Goal: Information Seeking & Learning: Check status

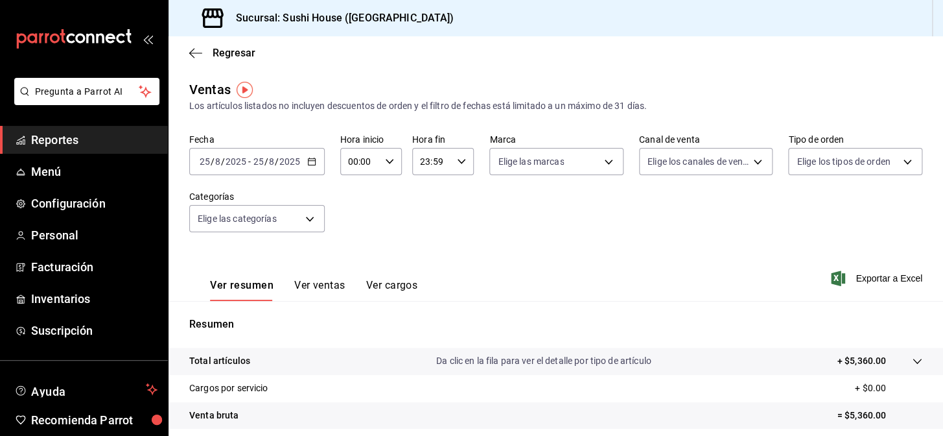
click at [86, 144] on span "Reportes" at bounding box center [94, 140] width 126 height 18
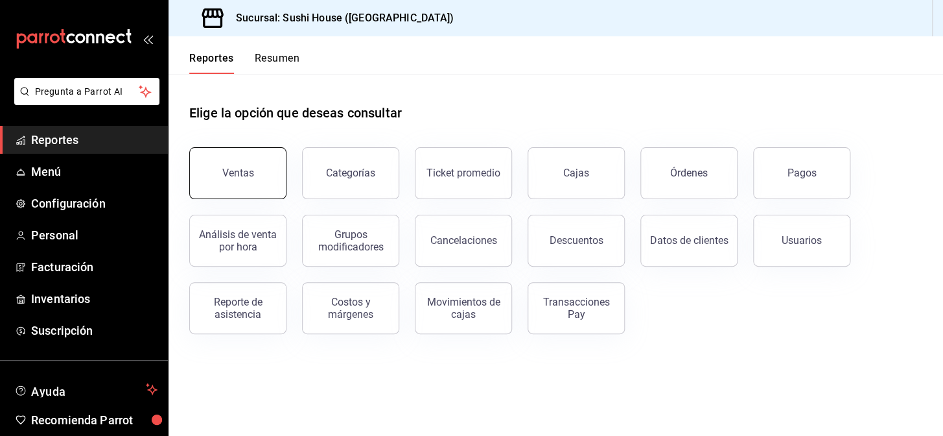
click at [254, 161] on button "Ventas" at bounding box center [237, 173] width 97 height 52
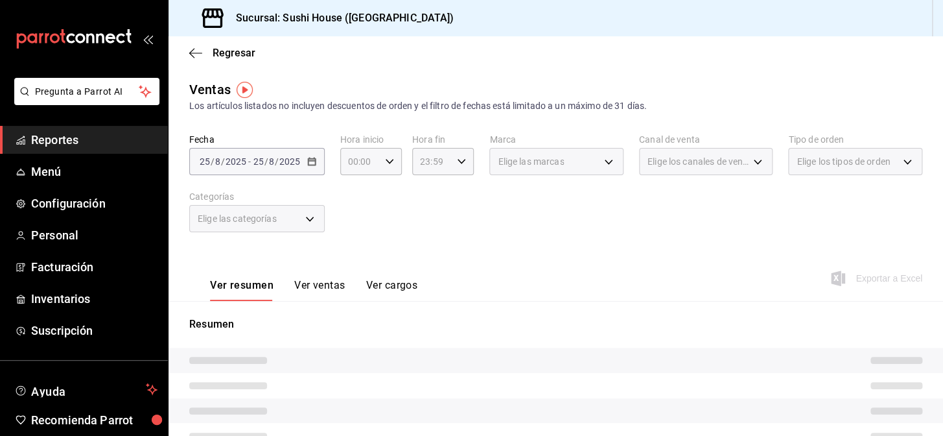
click at [46, 131] on span "Reportes" at bounding box center [94, 140] width 126 height 18
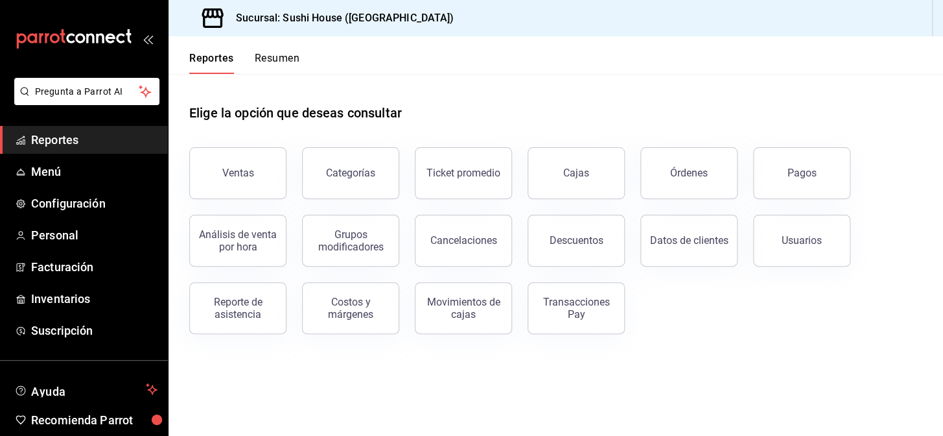
click at [256, 62] on button "Resumen" at bounding box center [277, 63] width 45 height 22
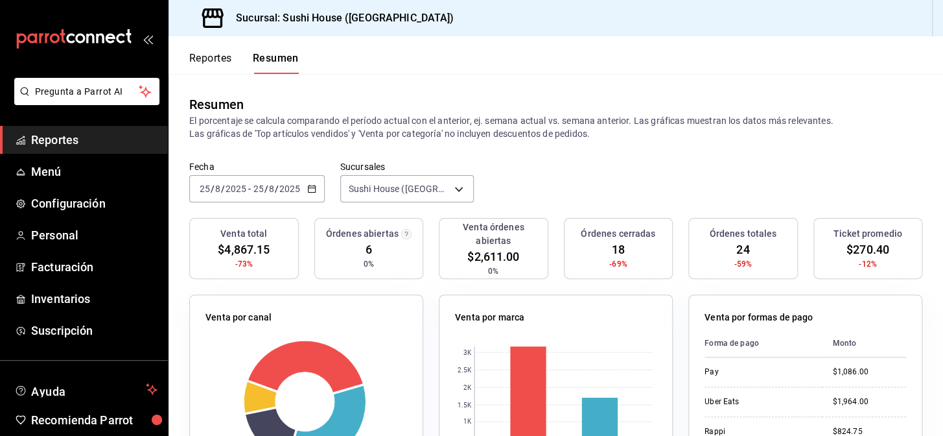
click at [43, 144] on span "Reportes" at bounding box center [94, 140] width 126 height 18
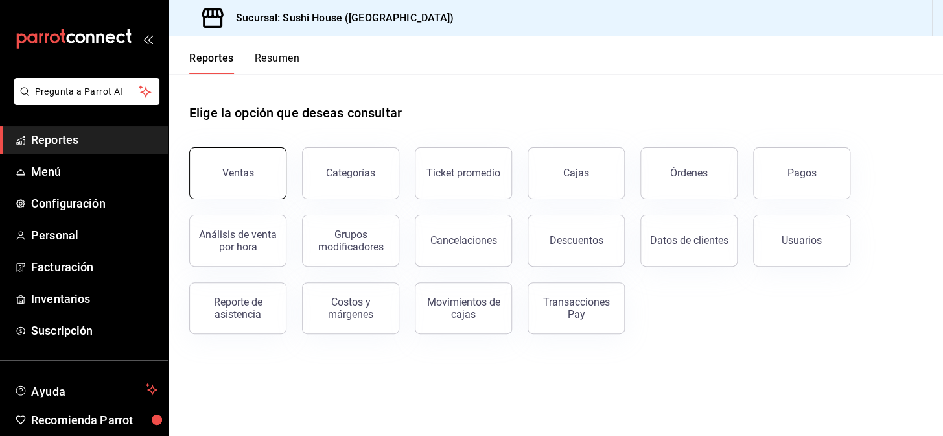
click at [218, 169] on button "Ventas" at bounding box center [237, 173] width 97 height 52
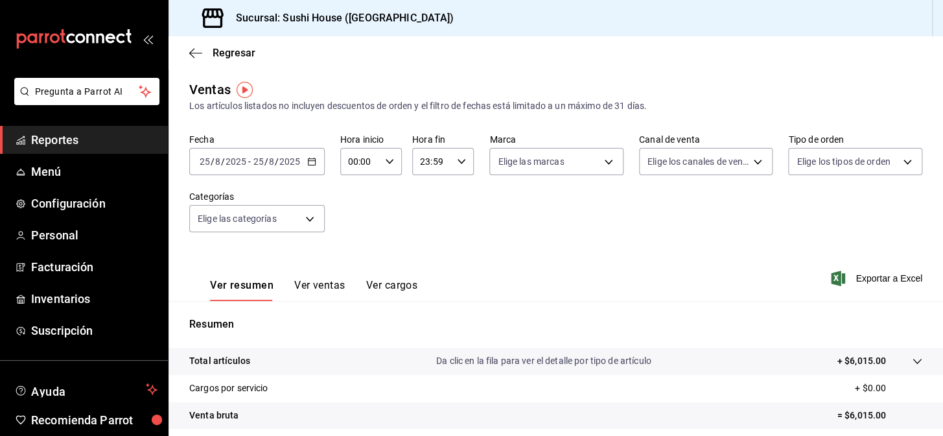
click at [85, 137] on span "Reportes" at bounding box center [94, 140] width 126 height 18
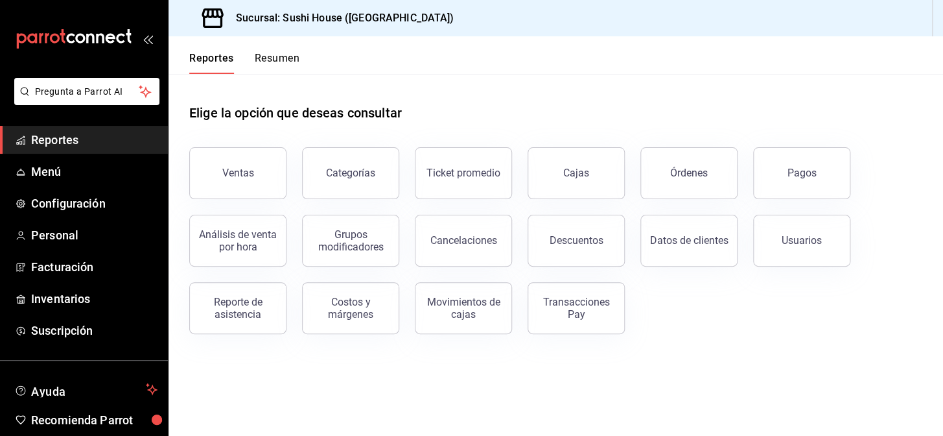
click at [276, 57] on button "Resumen" at bounding box center [277, 63] width 45 height 22
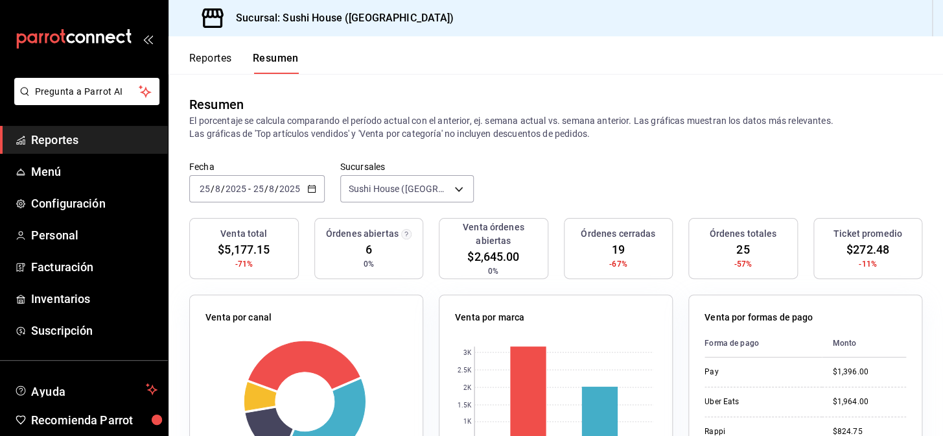
click at [97, 143] on span "Reportes" at bounding box center [94, 140] width 126 height 18
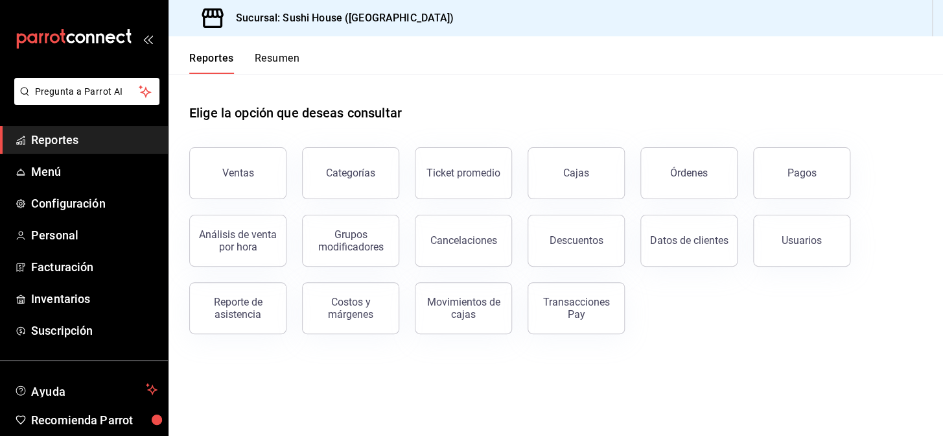
click at [277, 65] on button "Resumen" at bounding box center [277, 63] width 45 height 22
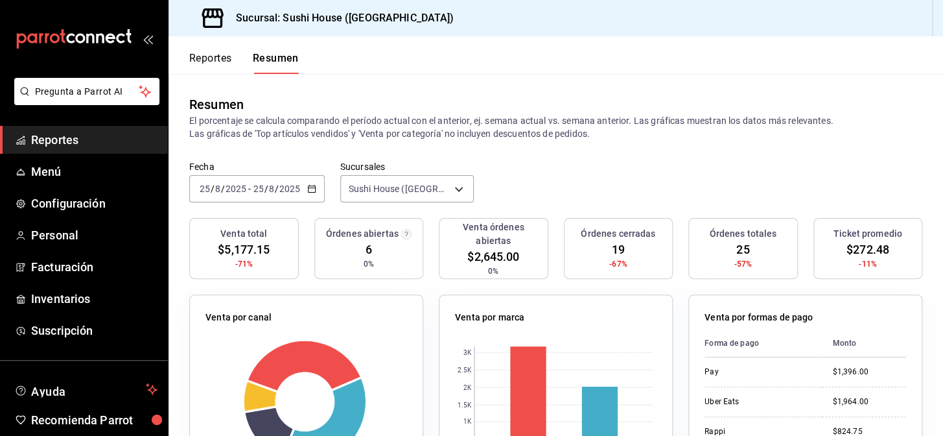
click at [95, 131] on span "Reportes" at bounding box center [94, 140] width 126 height 18
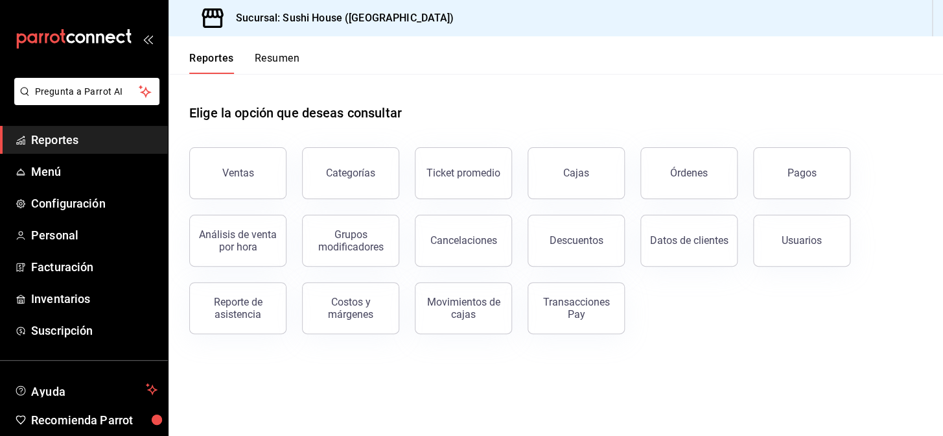
click at [100, 137] on span "Reportes" at bounding box center [94, 140] width 126 height 18
click at [288, 56] on button "Resumen" at bounding box center [277, 63] width 45 height 22
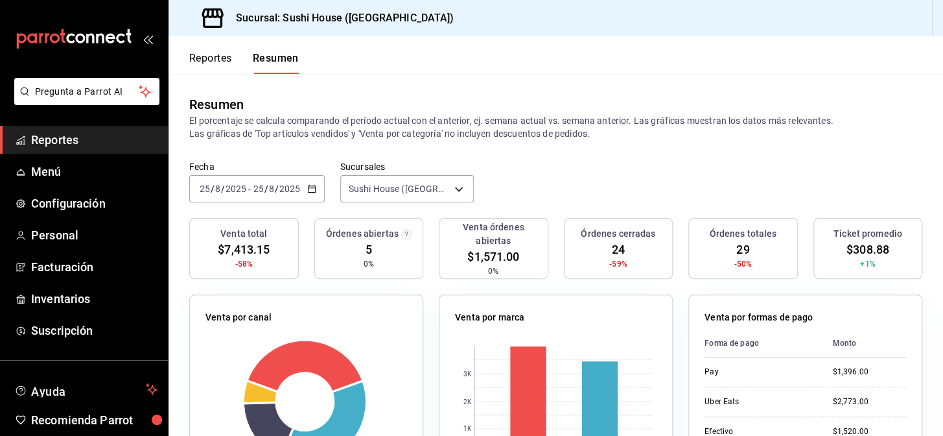
click at [88, 141] on span "Reportes" at bounding box center [94, 140] width 126 height 18
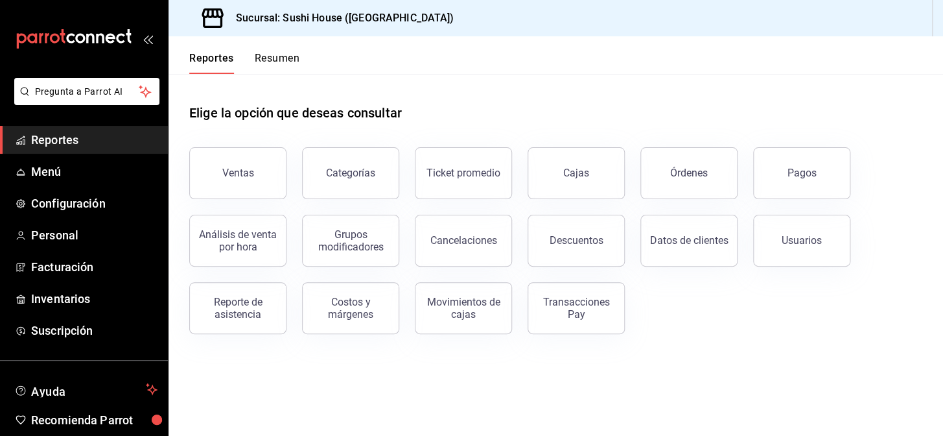
click at [282, 65] on button "Resumen" at bounding box center [277, 63] width 45 height 22
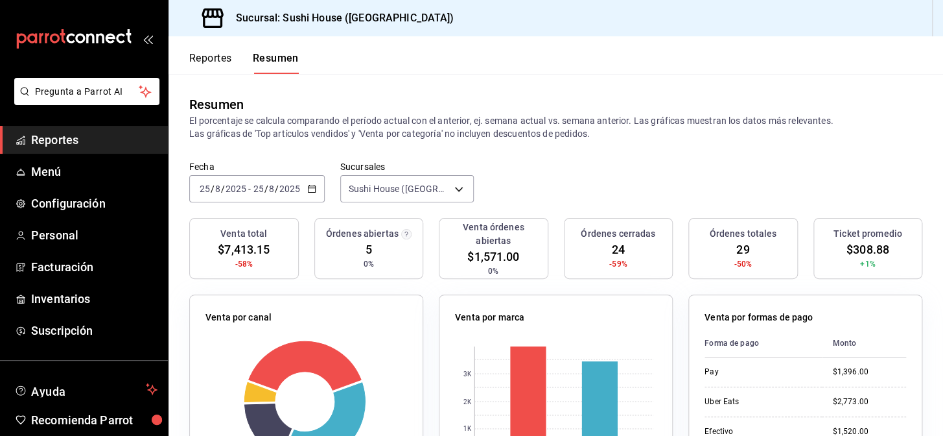
click at [91, 141] on span "Reportes" at bounding box center [94, 140] width 126 height 18
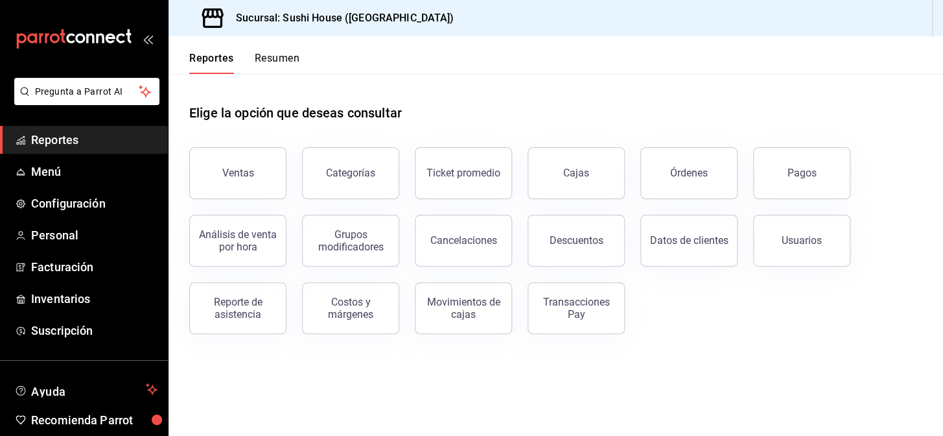
click at [284, 58] on button "Resumen" at bounding box center [277, 63] width 45 height 22
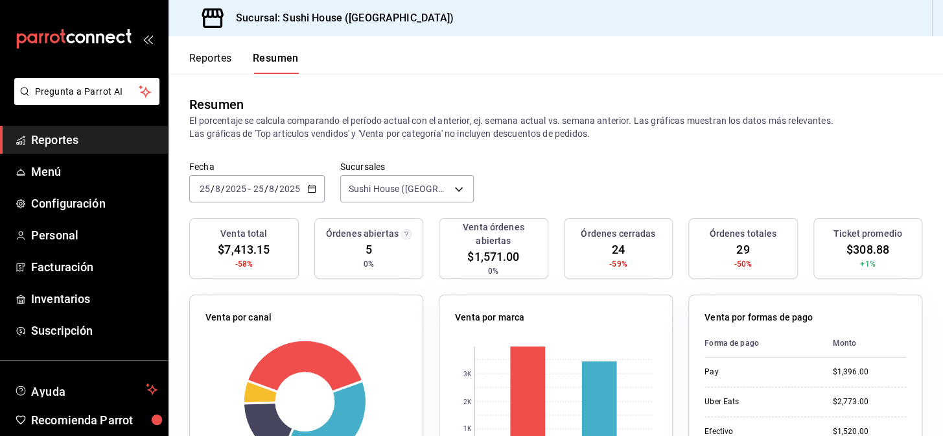
click at [97, 146] on span "Reportes" at bounding box center [94, 140] width 126 height 18
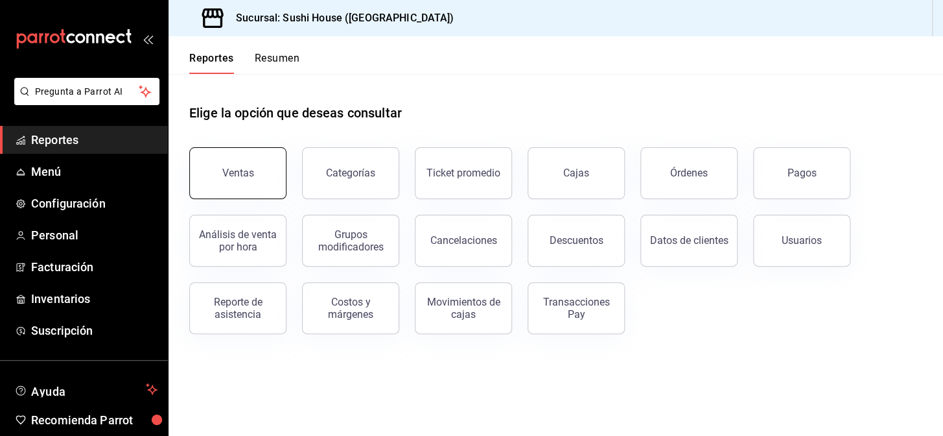
click at [256, 169] on button "Ventas" at bounding box center [237, 173] width 97 height 52
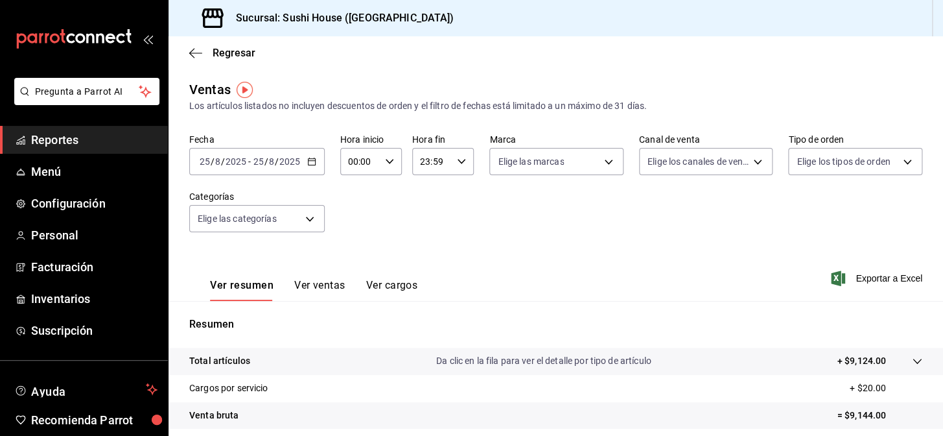
click at [45, 143] on span "Reportes" at bounding box center [94, 140] width 126 height 18
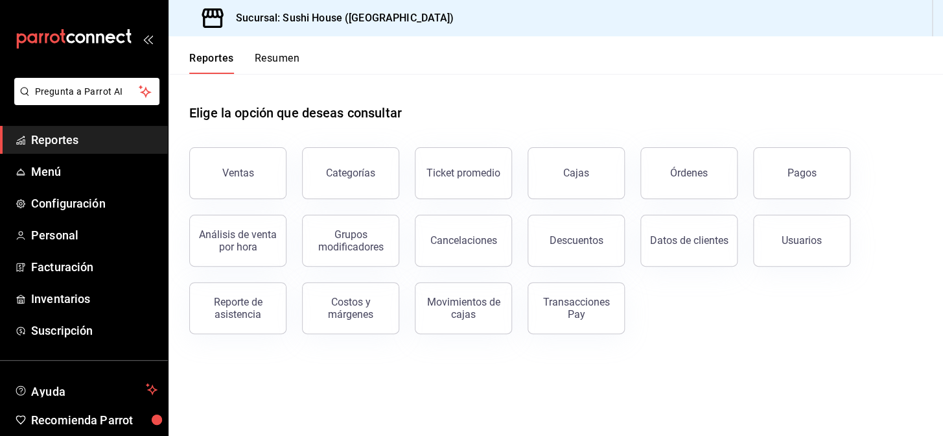
click at [283, 70] on button "Resumen" at bounding box center [277, 63] width 45 height 22
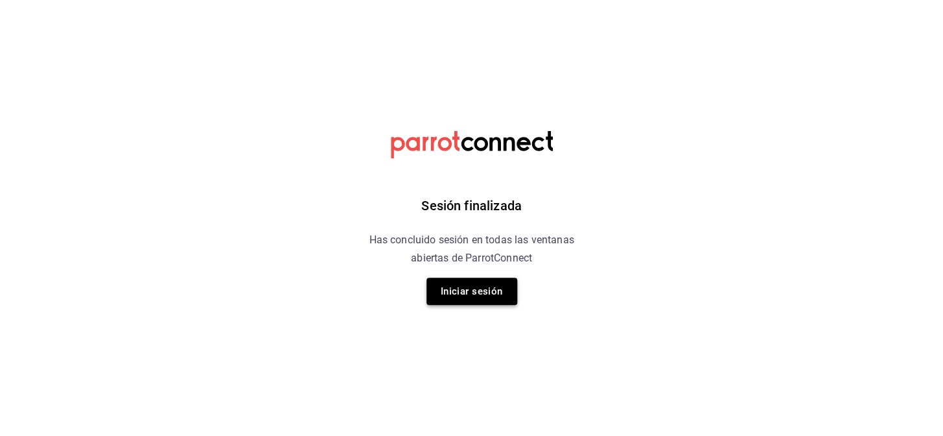
click at [469, 290] on button "Iniciar sesión" at bounding box center [472, 290] width 91 height 27
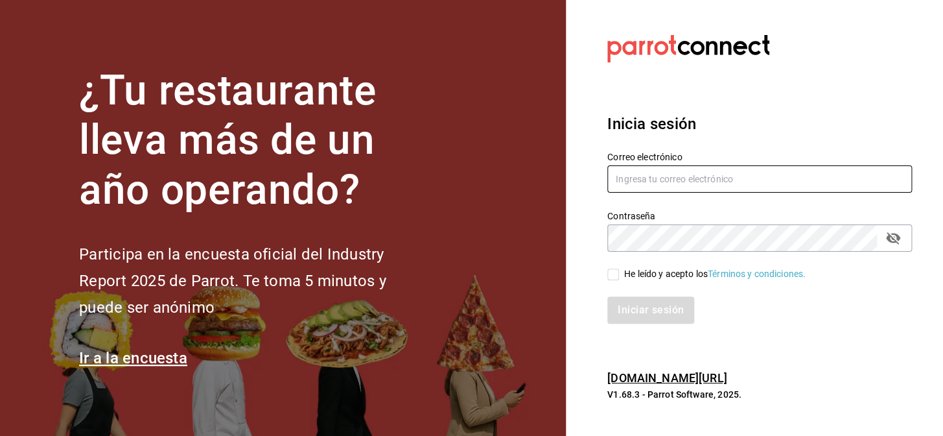
type input "[EMAIL_ADDRESS][DOMAIN_NAME]"
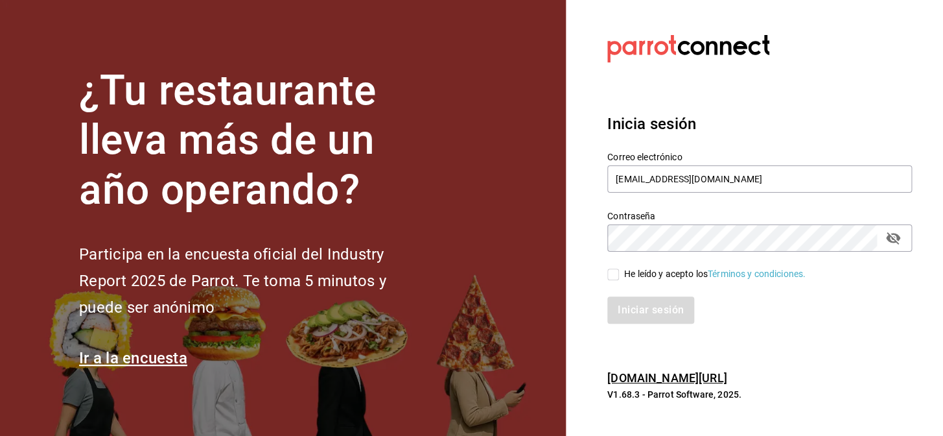
click at [615, 277] on input "He leído y acepto los Términos y condiciones." at bounding box center [613, 274] width 12 height 12
checkbox input "true"
click at [645, 322] on button "Iniciar sesión" at bounding box center [651, 309] width 88 height 27
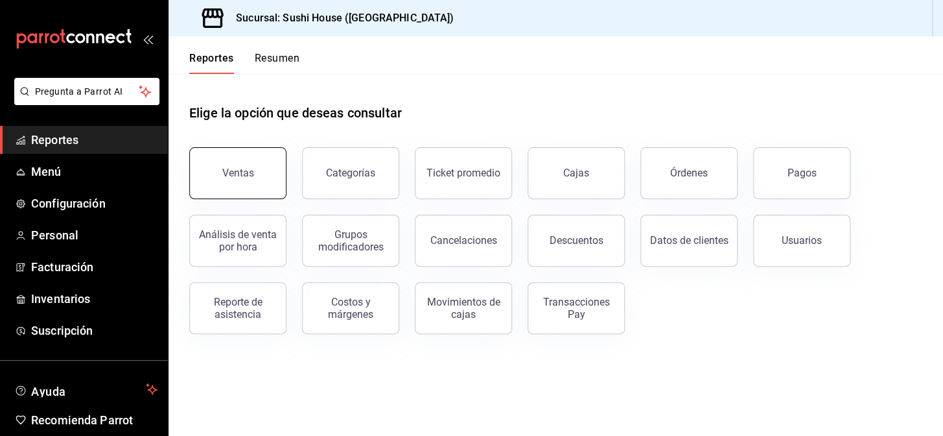
click at [234, 181] on button "Ventas" at bounding box center [237, 173] width 97 height 52
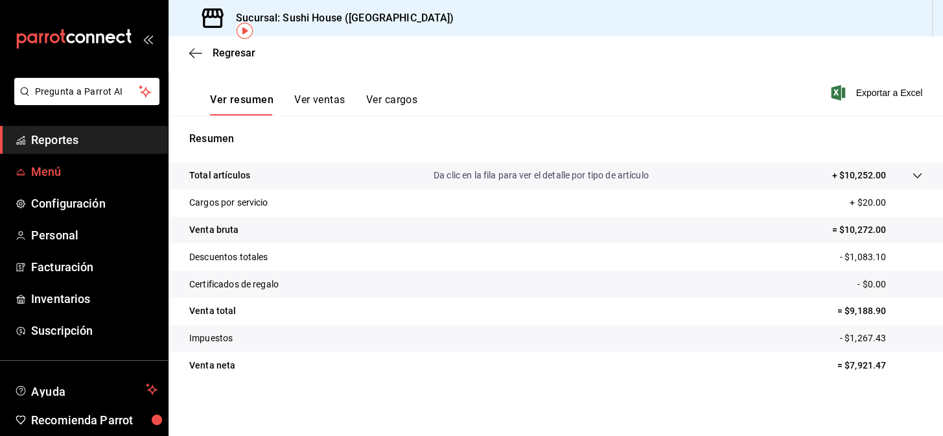
scroll to position [58, 0]
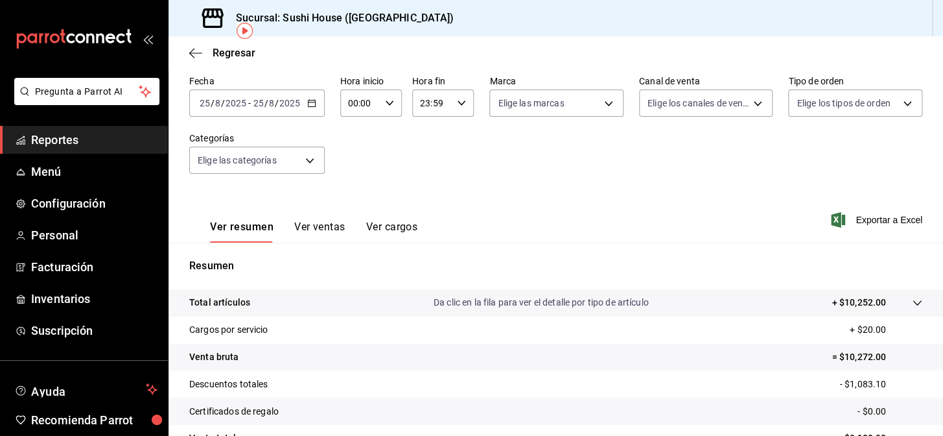
click at [63, 137] on span "Reportes" at bounding box center [94, 140] width 126 height 18
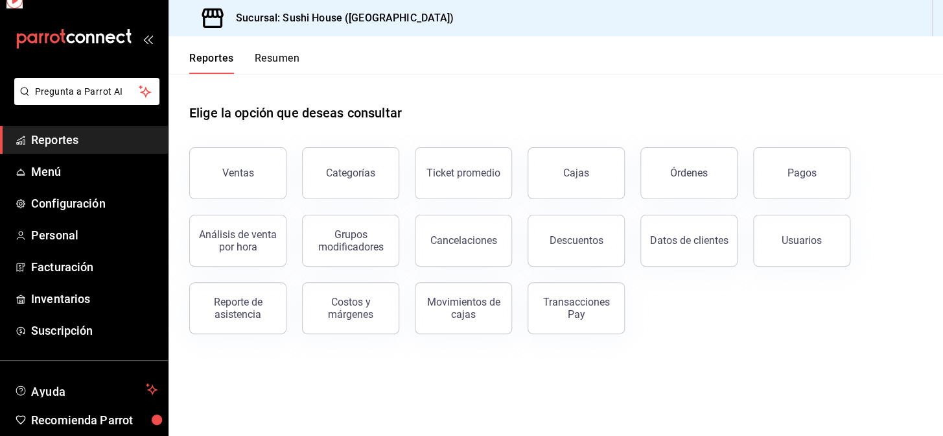
click at [279, 54] on button "Resumen" at bounding box center [277, 63] width 45 height 22
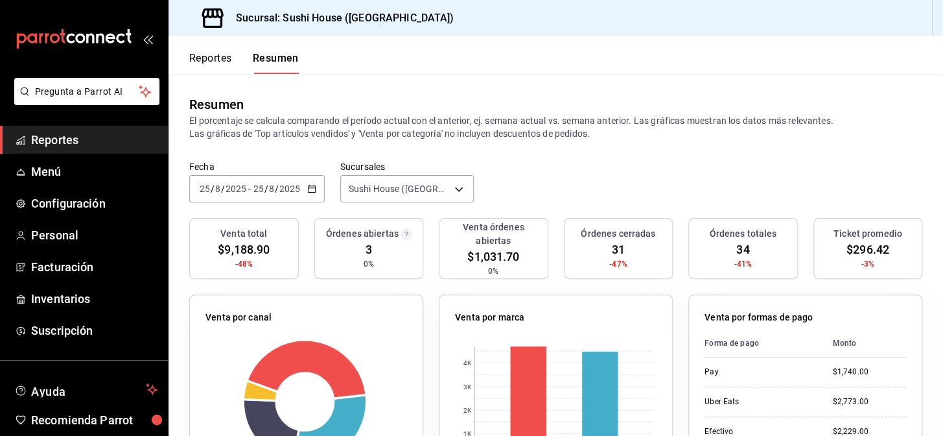
click at [95, 135] on span "Reportes" at bounding box center [94, 140] width 126 height 18
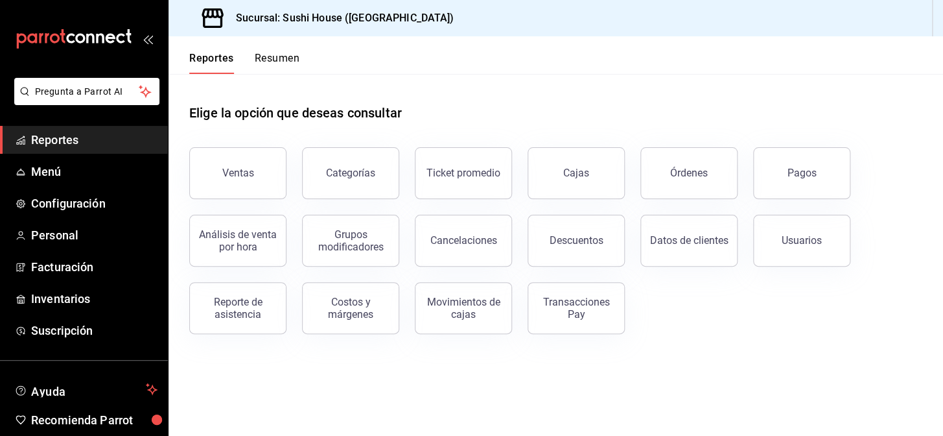
click at [259, 62] on button "Resumen" at bounding box center [277, 63] width 45 height 22
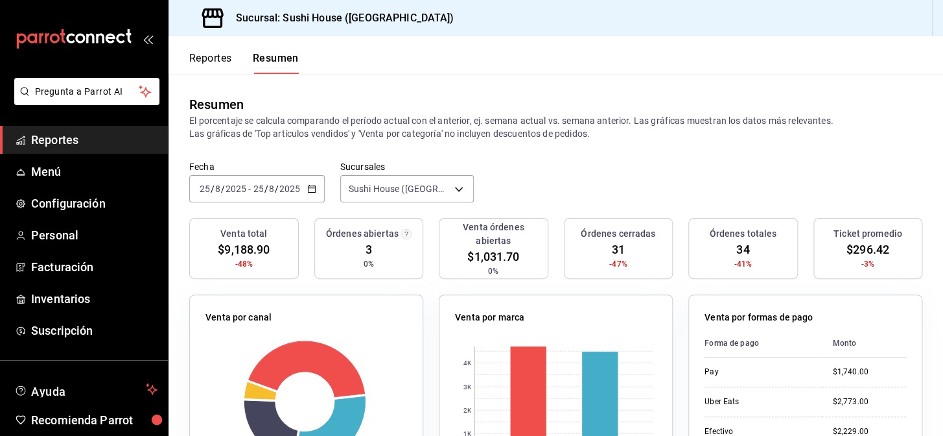
click at [97, 148] on span "Reportes" at bounding box center [94, 140] width 126 height 18
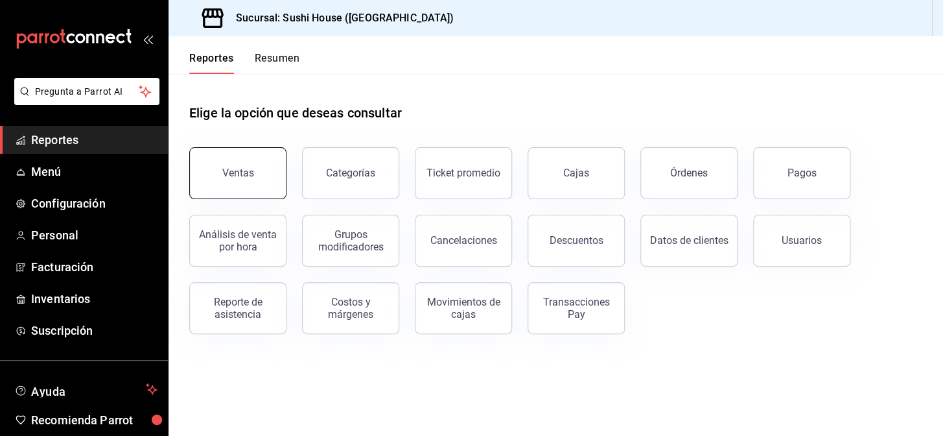
click at [230, 178] on div "Ventas" at bounding box center [238, 173] width 32 height 12
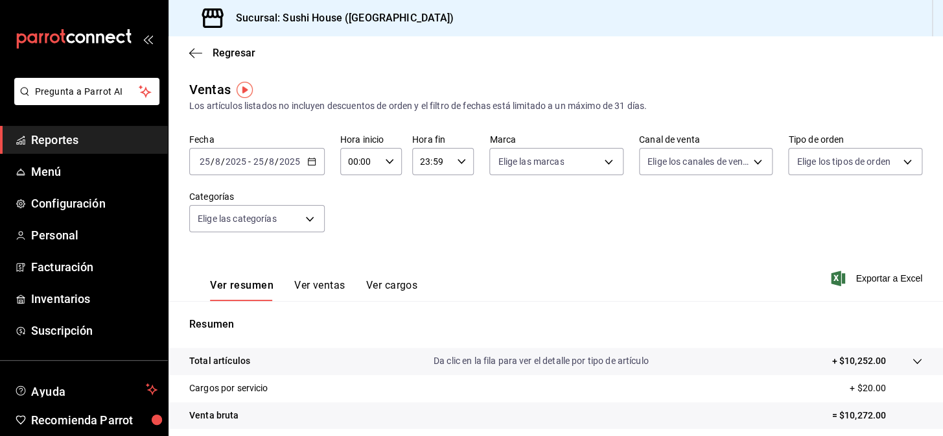
click at [43, 135] on span "Reportes" at bounding box center [94, 140] width 126 height 18
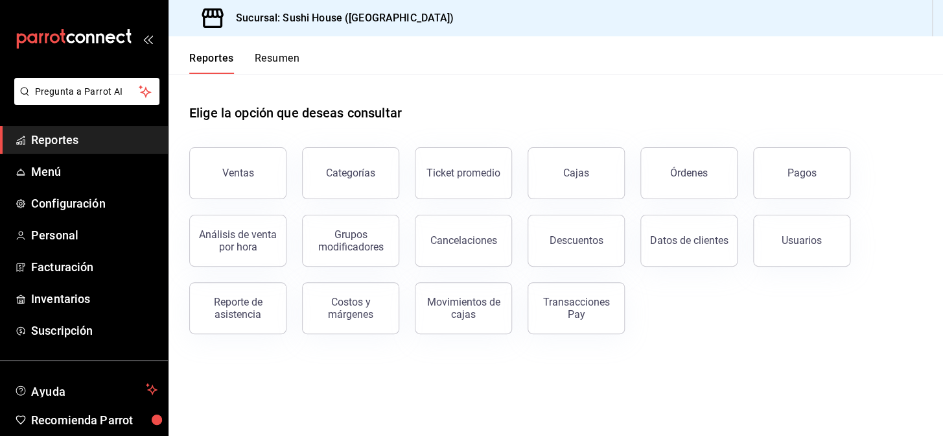
click at [277, 54] on button "Resumen" at bounding box center [277, 63] width 45 height 22
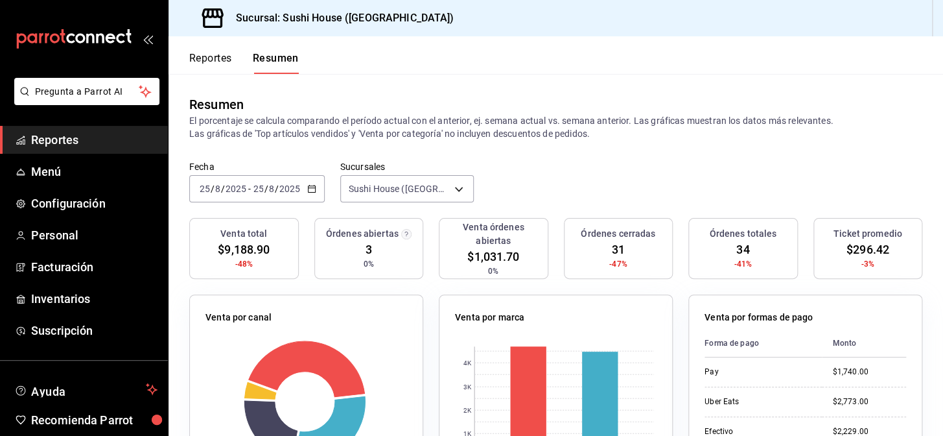
click at [59, 137] on span "Reportes" at bounding box center [94, 140] width 126 height 18
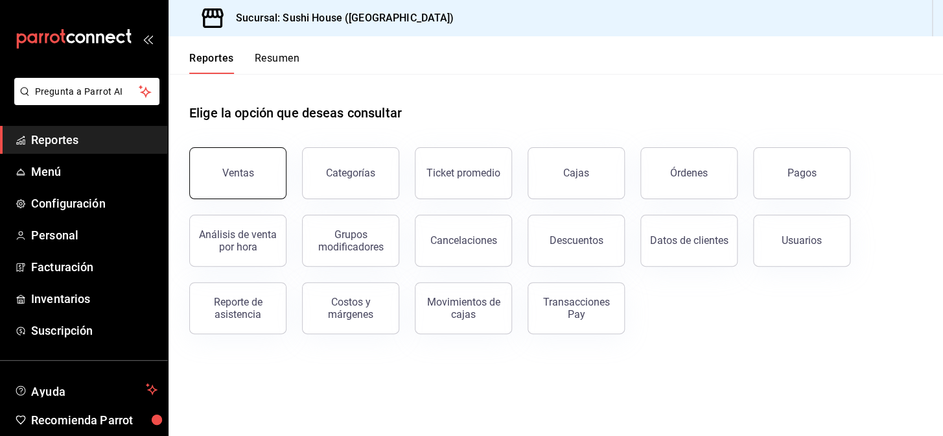
click at [220, 180] on button "Ventas" at bounding box center [237, 173] width 97 height 52
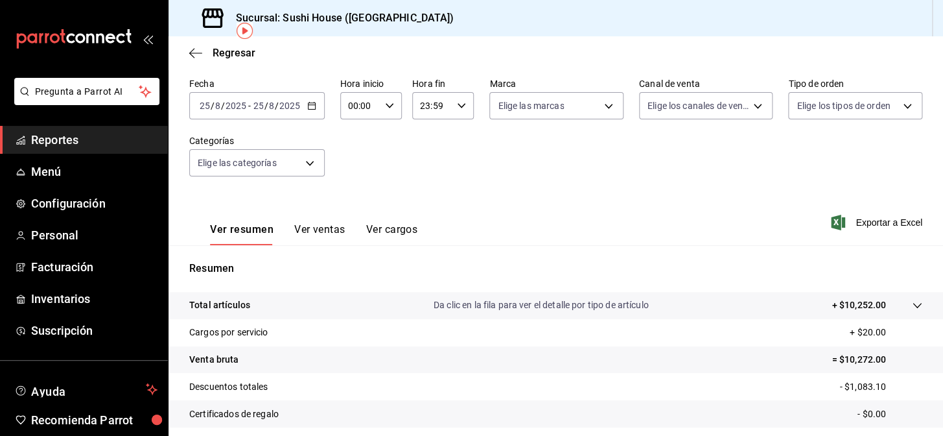
scroll to position [58, 0]
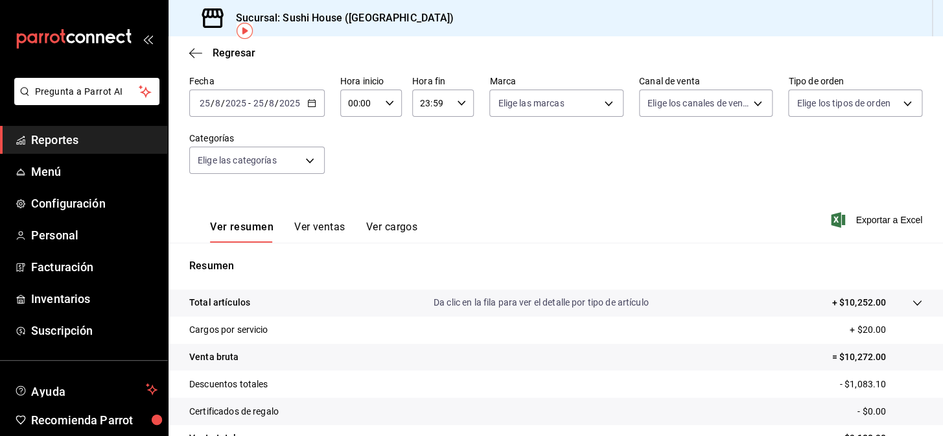
click at [110, 145] on span "Reportes" at bounding box center [94, 140] width 126 height 18
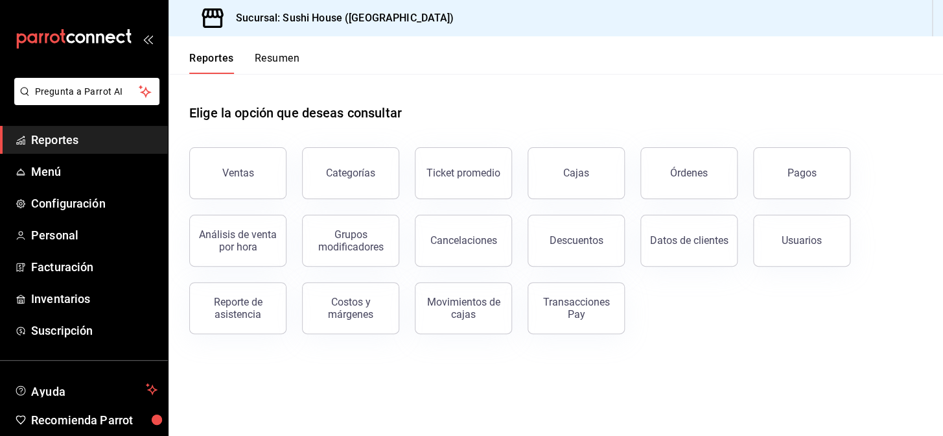
click at [288, 66] on button "Resumen" at bounding box center [277, 63] width 45 height 22
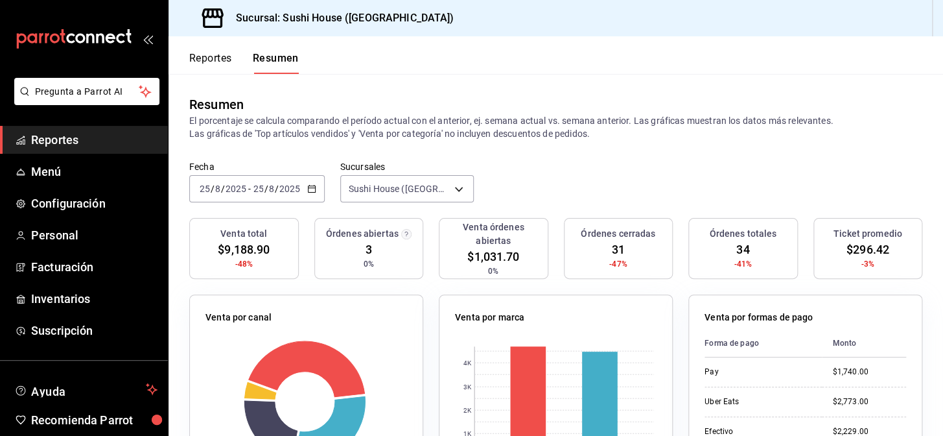
scroll to position [412, 0]
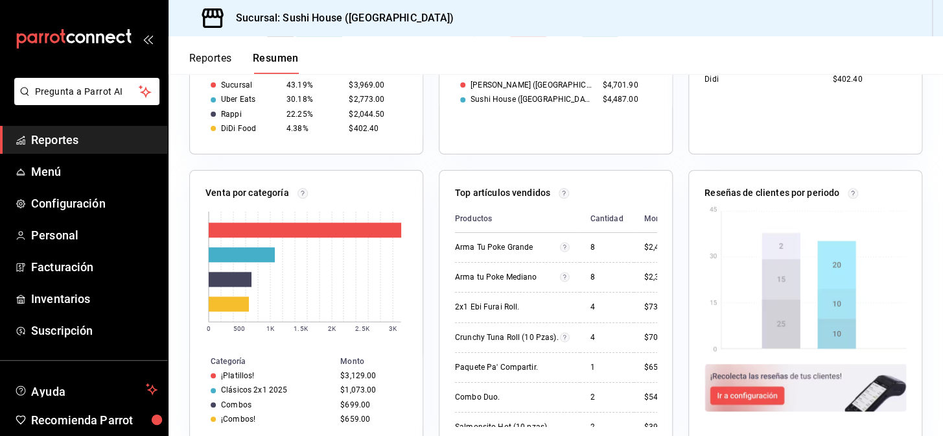
click at [117, 136] on span "Reportes" at bounding box center [94, 140] width 126 height 18
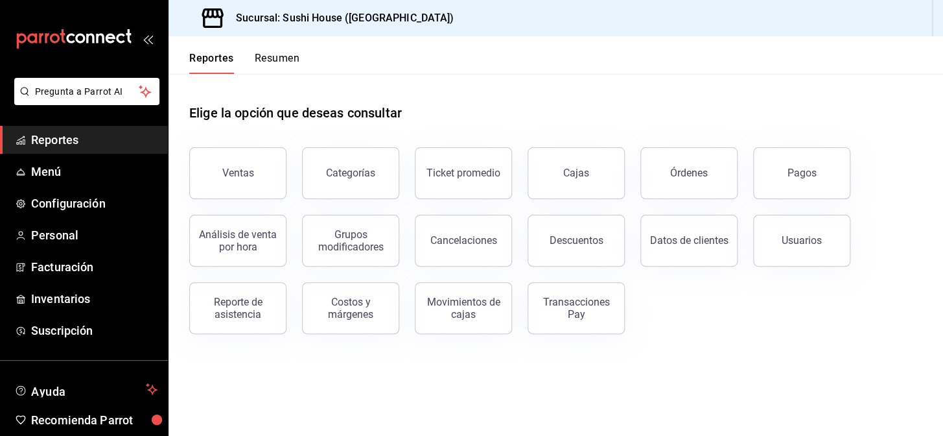
click at [283, 64] on button "Resumen" at bounding box center [277, 63] width 45 height 22
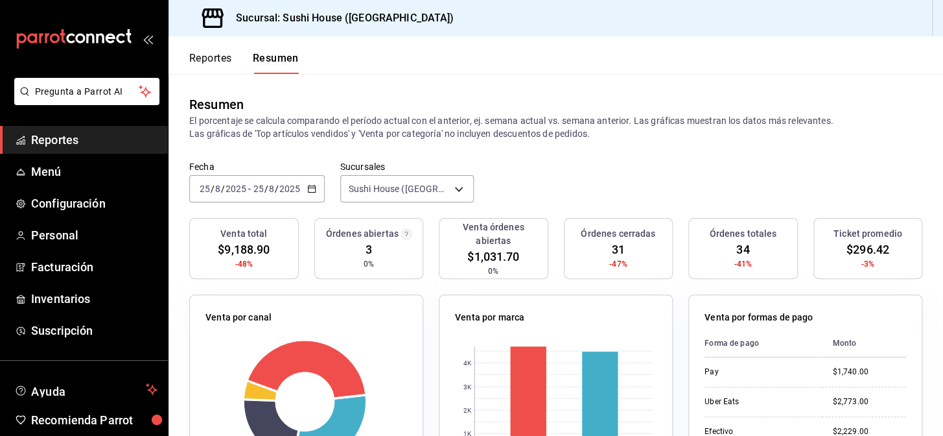
click at [102, 132] on span "Reportes" at bounding box center [94, 140] width 126 height 18
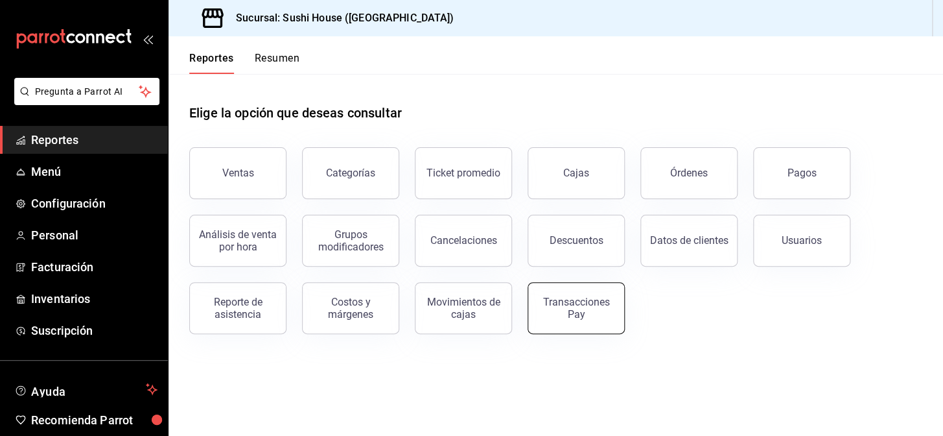
click at [545, 314] on div "Transacciones Pay" at bounding box center [576, 308] width 80 height 25
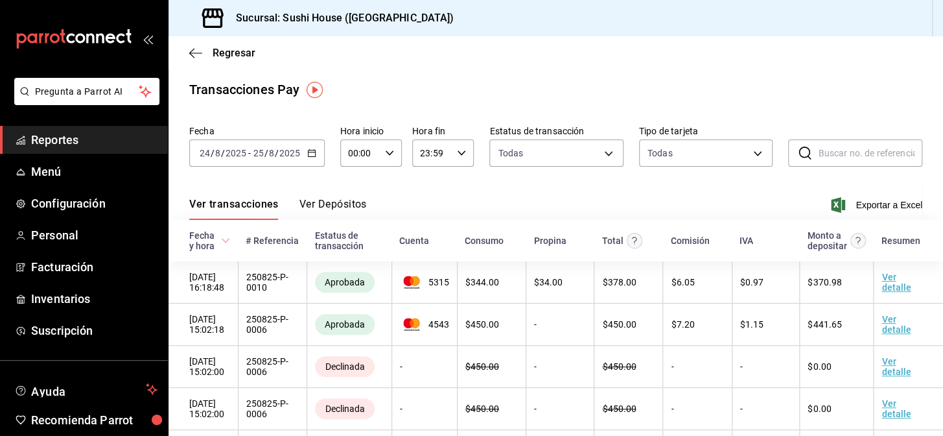
click at [311, 153] on icon "button" at bounding box center [311, 152] width 9 height 9
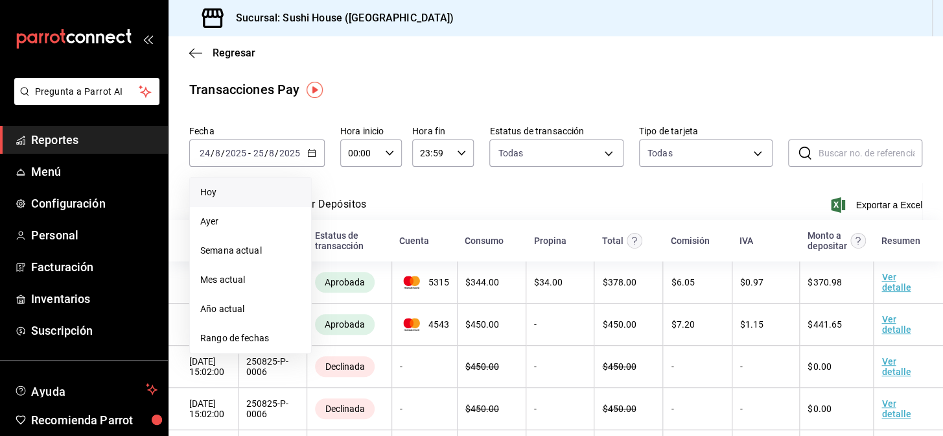
click at [242, 194] on span "Hoy" at bounding box center [250, 192] width 100 height 14
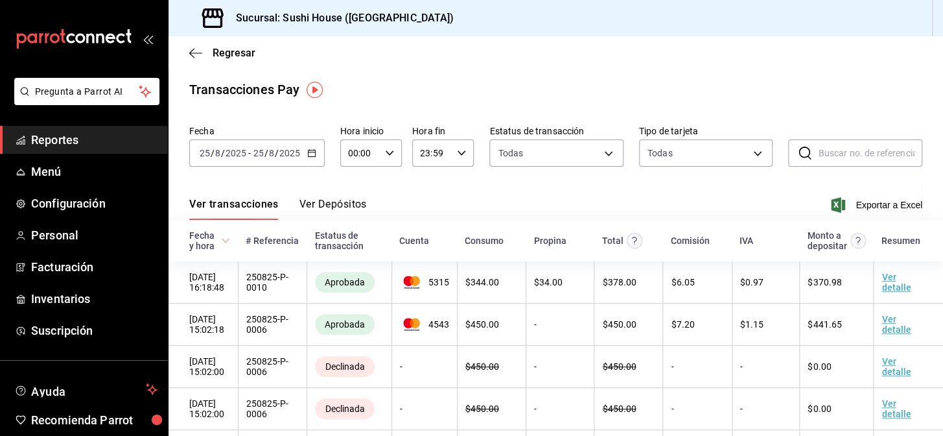
click at [88, 142] on span "Reportes" at bounding box center [94, 140] width 126 height 18
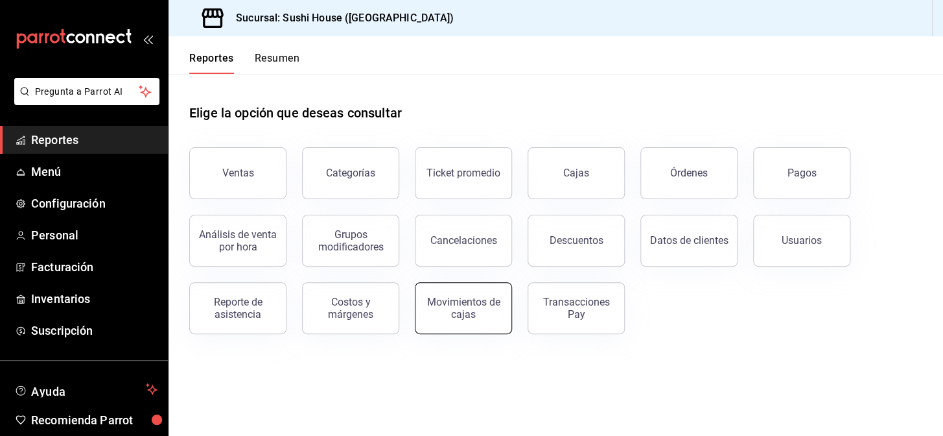
click at [477, 322] on button "Movimientos de cajas" at bounding box center [463, 308] width 97 height 52
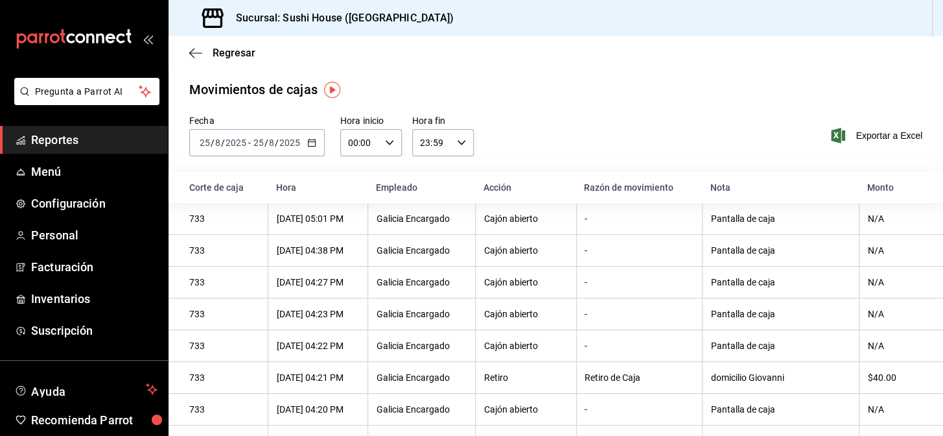
click at [308, 146] on \(Stroke\) "button" at bounding box center [312, 142] width 8 height 7
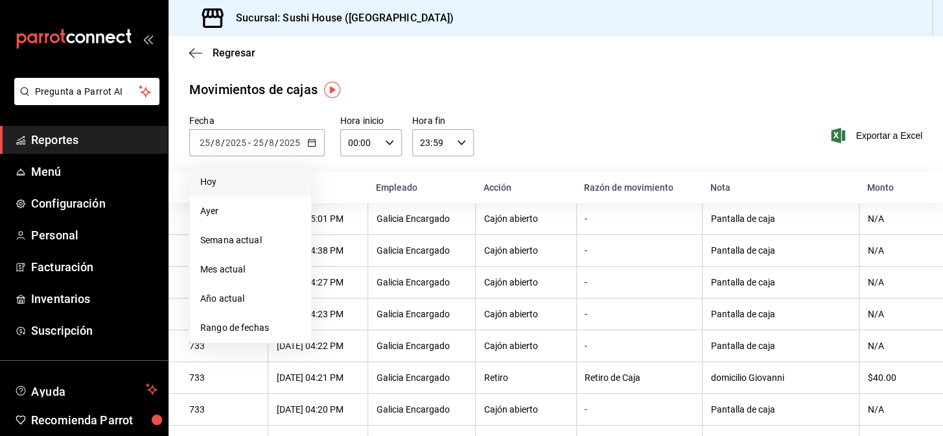
click at [229, 178] on span "Hoy" at bounding box center [250, 182] width 100 height 14
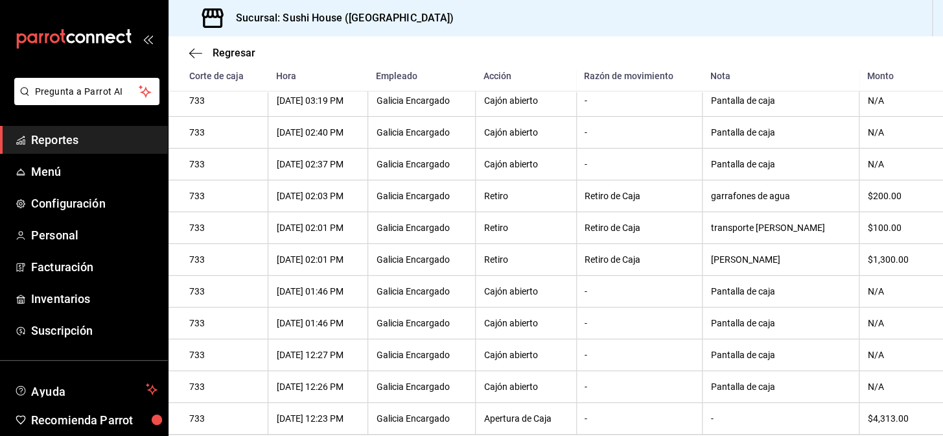
scroll to position [578, 0]
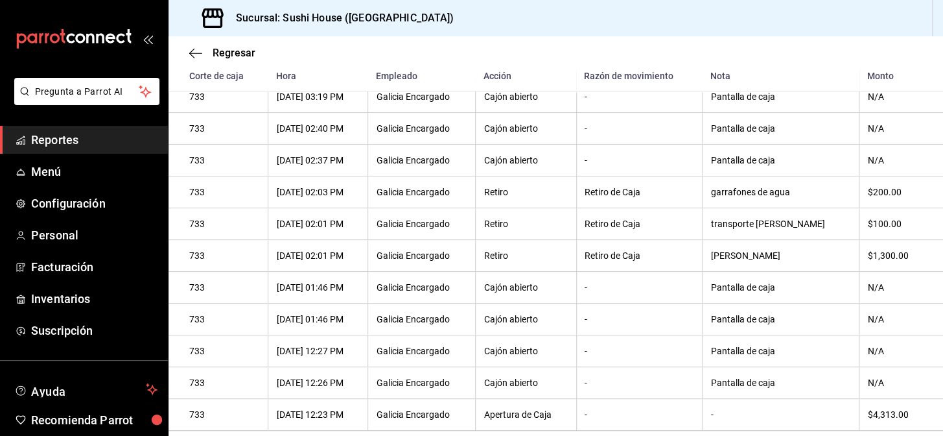
click at [53, 142] on span "Reportes" at bounding box center [94, 140] width 126 height 18
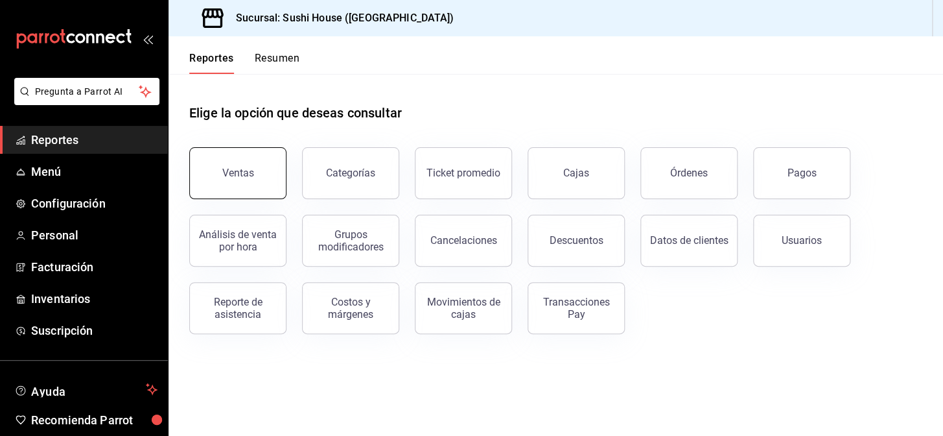
click at [236, 195] on button "Ventas" at bounding box center [237, 173] width 97 height 52
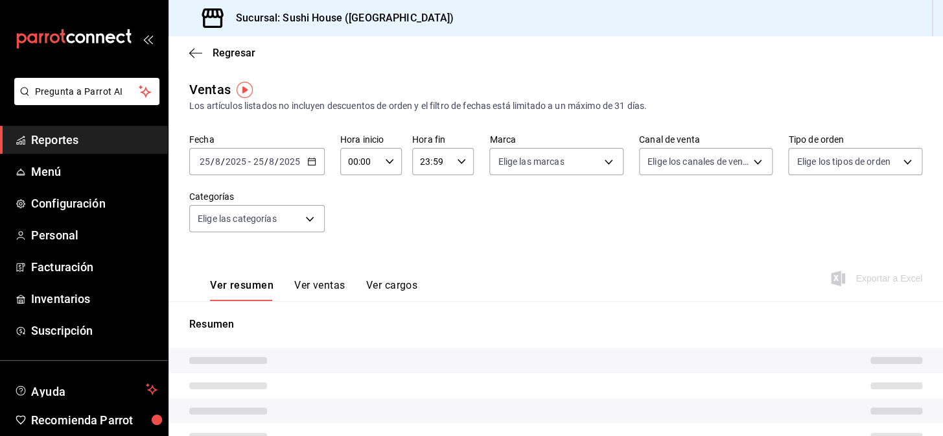
click at [817, 169] on div "Elige los tipos de orden" at bounding box center [855, 161] width 134 height 27
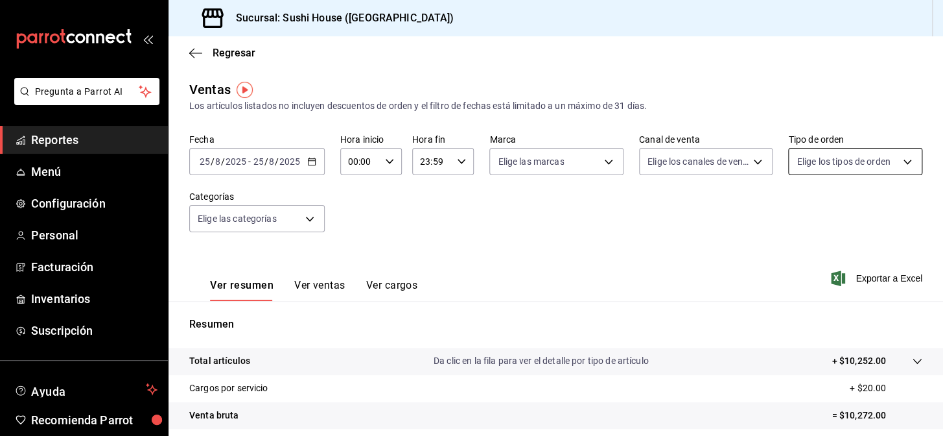
click at [825, 157] on body "Pregunta a Parrot AI Reportes Menú Configuración Personal Facturación Inventari…" at bounding box center [471, 218] width 943 height 436
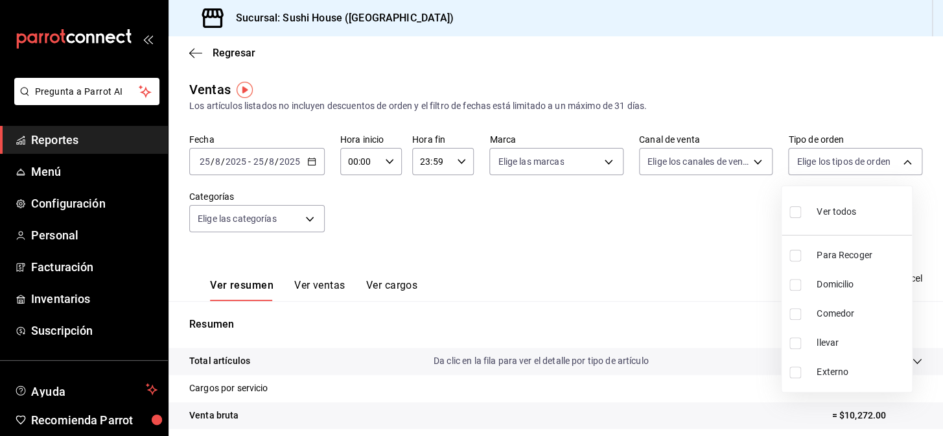
click at [792, 253] on input "checkbox" at bounding box center [796, 256] width 12 height 12
checkbox input "true"
type input "9d316b26-ed3c-41d9-ac2e-659a84dac7c1"
click at [793, 285] on ul "Ver todos Para Recoger Domicilio Comedor llevar Externo" at bounding box center [847, 288] width 130 height 205
click at [793, 285] on input "checkbox" at bounding box center [796, 285] width 12 height 12
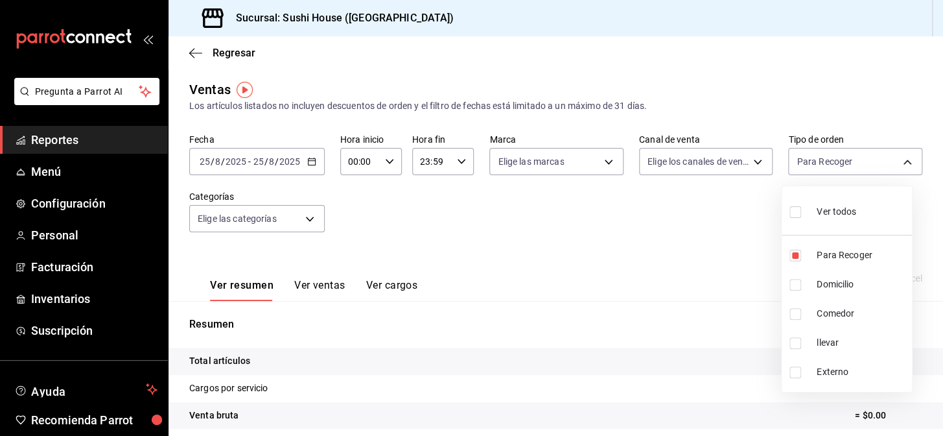
checkbox input "true"
type input "9d316b26-ed3c-41d9-ac2e-659a84dac7c1,c813e250-a487-4472-927d-f84c1c5aa0d0"
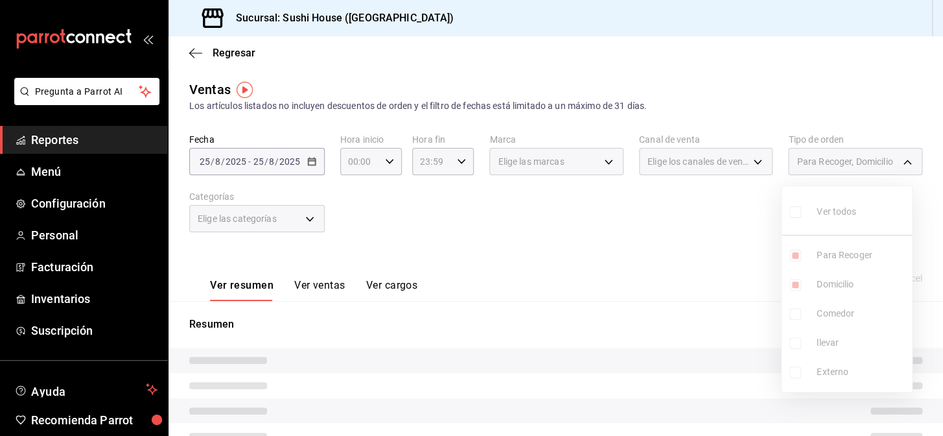
click at [795, 312] on ul "Ver todos Para Recoger Domicilio Comedor llevar Externo" at bounding box center [847, 288] width 130 height 205
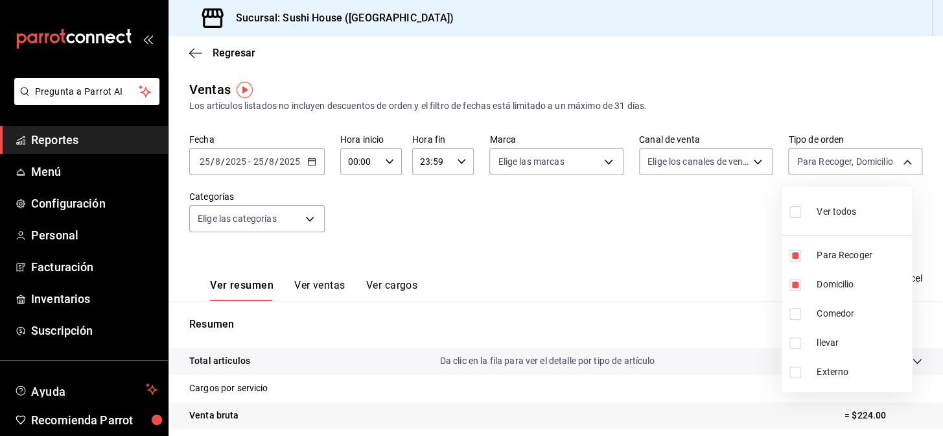
click at [792, 314] on input "checkbox" at bounding box center [796, 314] width 12 height 12
checkbox input "true"
type input "9d316b26-ed3c-41d9-ac2e-659a84dac7c1,c813e250-a487-4472-927d-f84c1c5aa0d0,53da9…"
click at [794, 342] on input "checkbox" at bounding box center [796, 343] width 12 height 12
checkbox input "true"
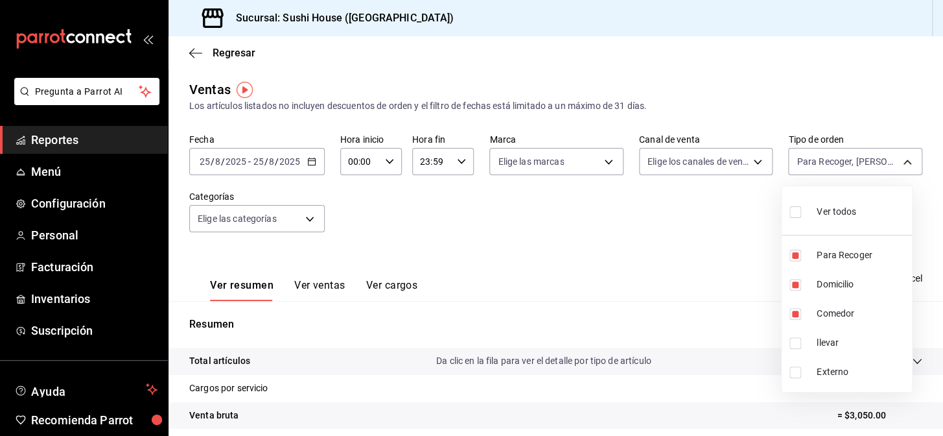
type input "9d316b26-ed3c-41d9-ac2e-659a84dac7c1,c813e250-a487-4472-927d-f84c1c5aa0d0,53da9…"
click at [628, 318] on div at bounding box center [471, 218] width 943 height 436
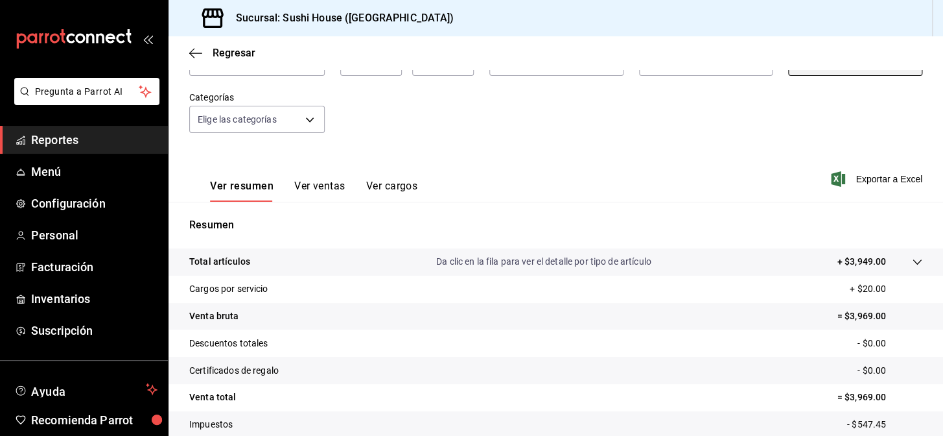
scroll to position [176, 0]
